Goal: Transaction & Acquisition: Subscribe to service/newsletter

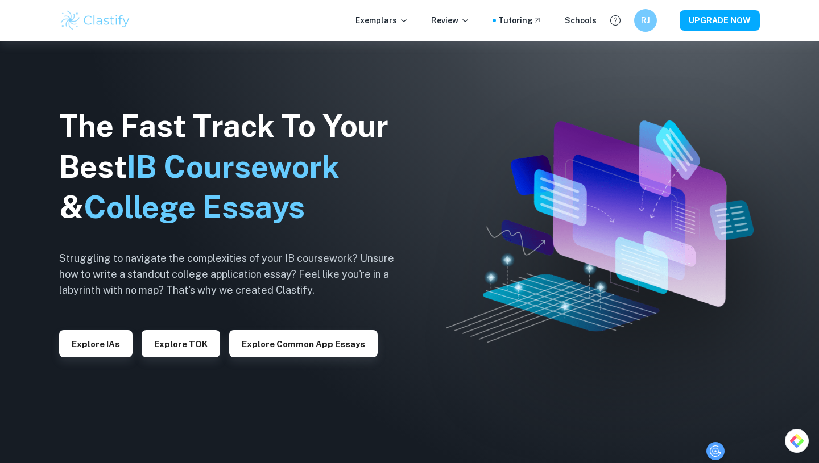
scroll to position [699, 0]
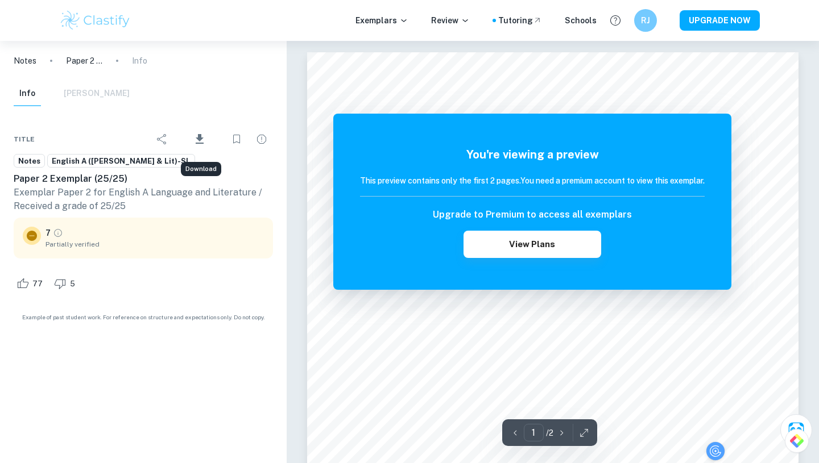
click at [198, 140] on icon "Download" at bounding box center [200, 139] width 14 height 14
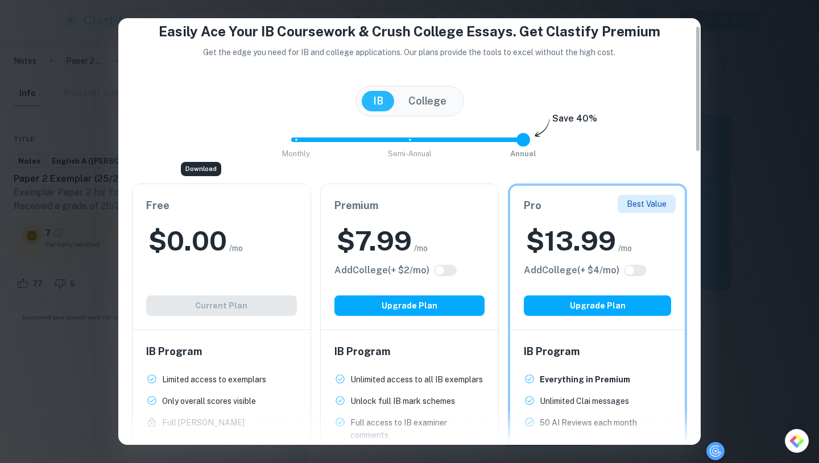
scroll to position [26, 0]
click at [284, 259] on div "Free $ 0.00 /mo Add College (+ $ 2 /mo) Current Plan" at bounding box center [221, 257] width 178 height 146
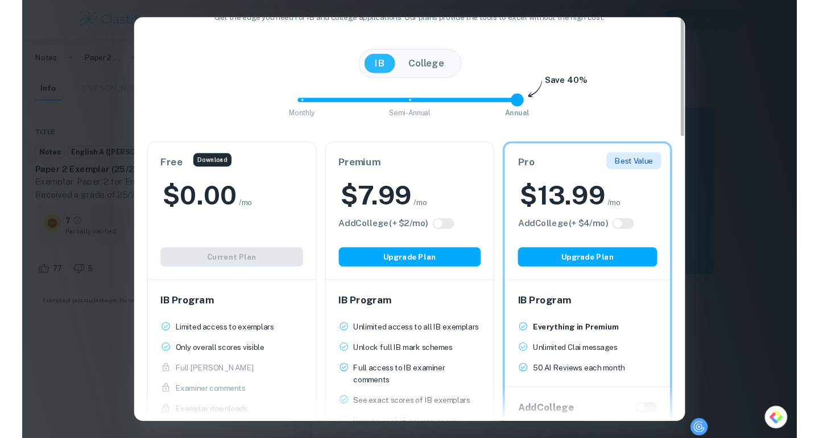
scroll to position [0, 0]
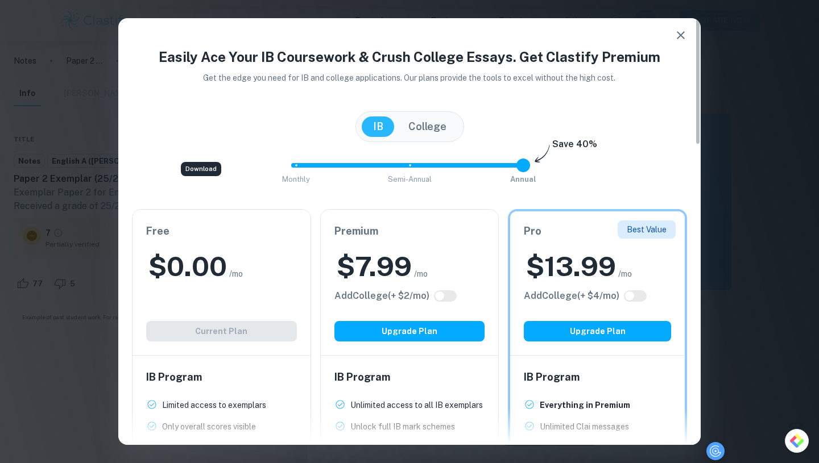
click at [689, 31] on button "button" at bounding box center [680, 35] width 23 height 23
